Goal: Information Seeking & Learning: Learn about a topic

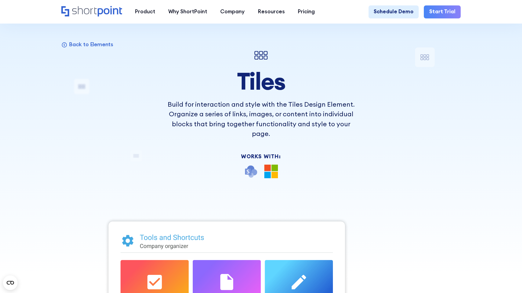
scroll to position [18, 0]
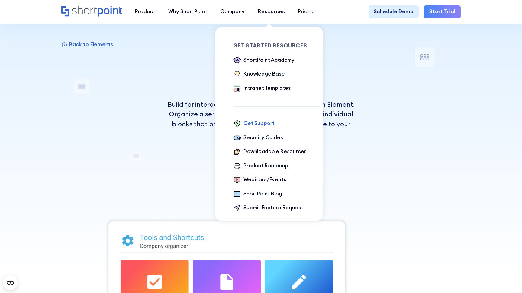
click at [258, 124] on div "Get Support" at bounding box center [258, 124] width 31 height 8
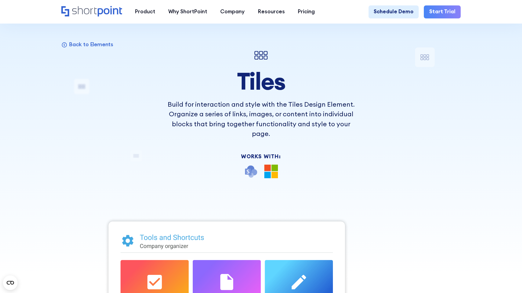
click at [300, 58] on div at bounding box center [261, 55] width 196 height 16
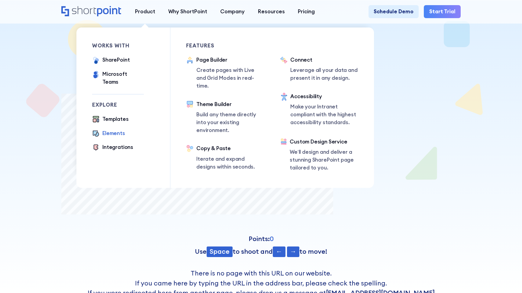
click at [115, 130] on div "Elements" at bounding box center [113, 134] width 23 height 8
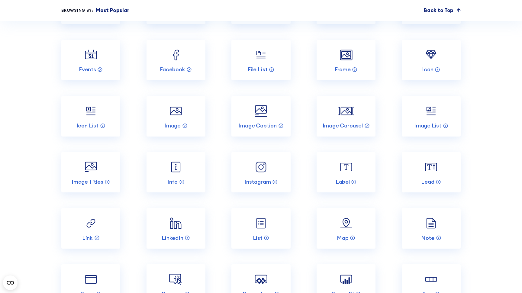
scroll to position [861, 0]
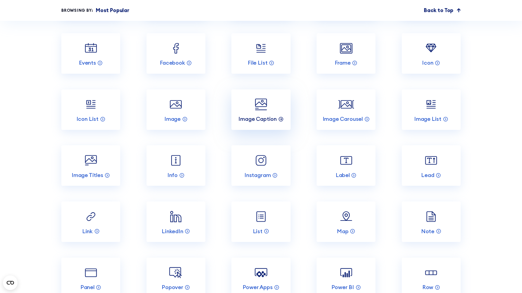
click at [275, 116] on p "Image Caption" at bounding box center [257, 118] width 38 height 7
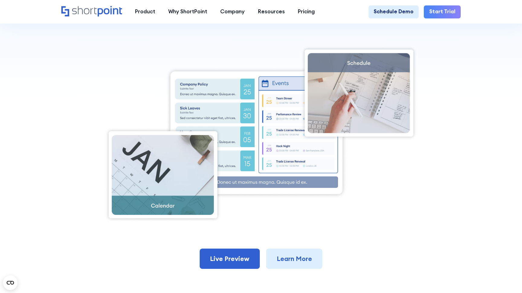
scroll to position [182, 0]
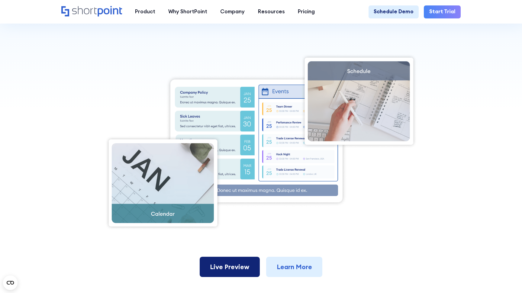
click at [244, 268] on link "Live Preview" at bounding box center [230, 267] width 60 height 20
